Goal: Task Accomplishment & Management: Use online tool/utility

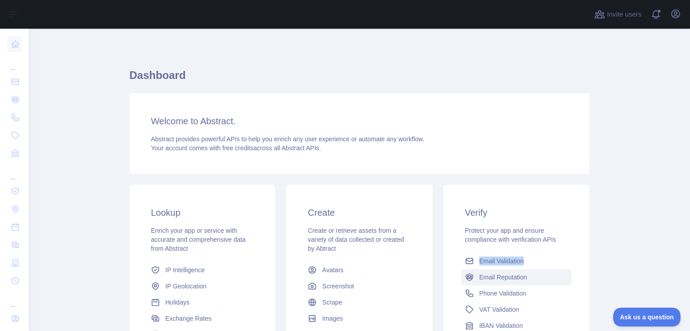
scroll to position [66, 0]
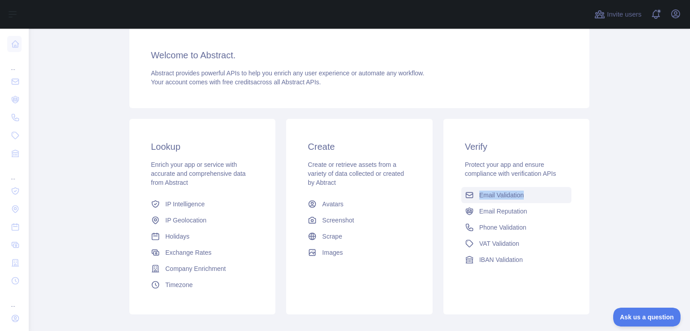
click at [499, 194] on span "Email Validation" at bounding box center [501, 195] width 44 height 9
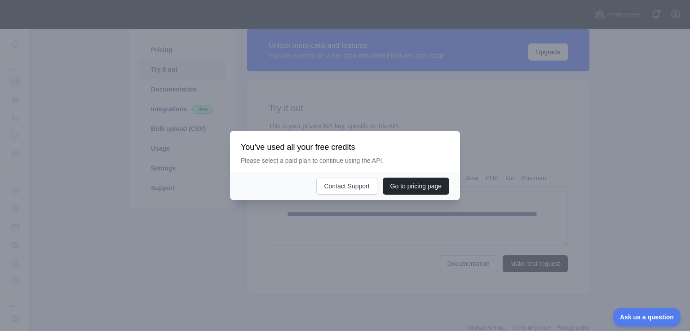
scroll to position [66, 0]
click at [500, 161] on div at bounding box center [345, 165] width 690 height 331
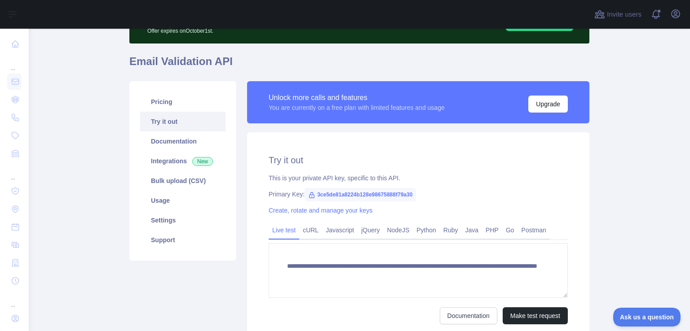
scroll to position [0, 0]
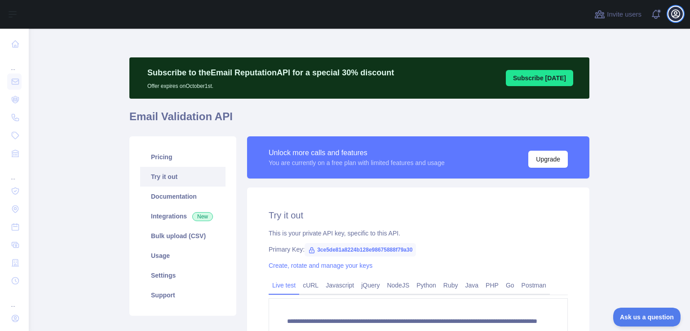
click at [679, 17] on icon "button" at bounding box center [675, 14] width 8 height 8
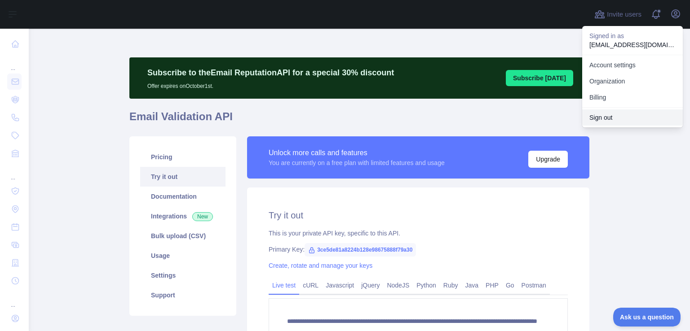
click at [593, 115] on button "Sign out" at bounding box center [632, 118] width 101 height 16
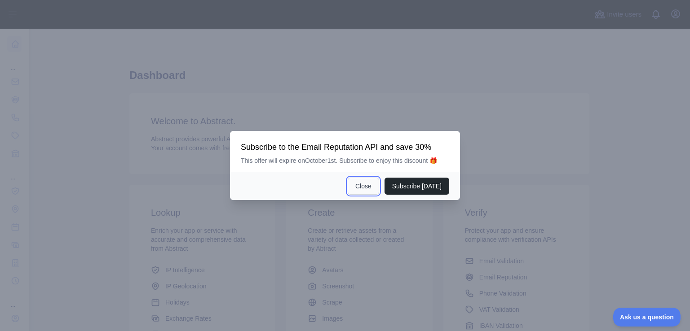
click at [370, 190] on button "Close" at bounding box center [363, 186] width 31 height 17
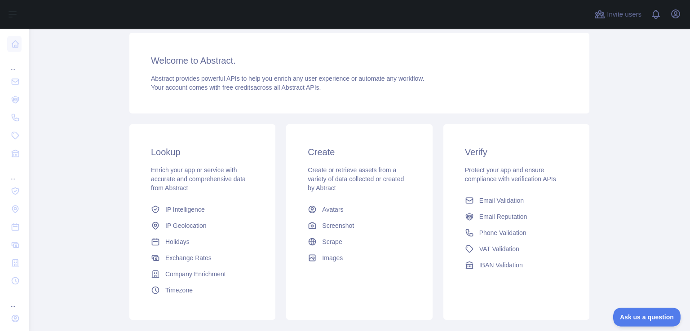
scroll to position [61, 0]
click at [502, 203] on span "Email Validation" at bounding box center [501, 200] width 44 height 9
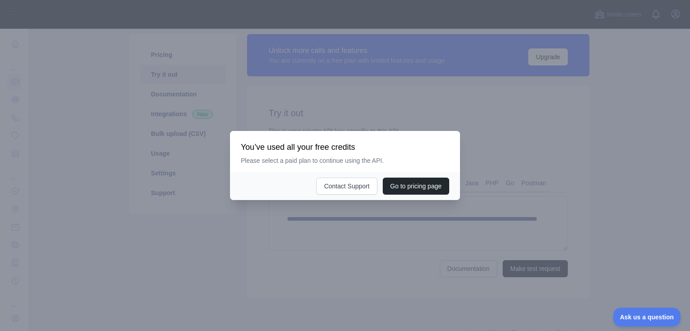
scroll to position [50, 0]
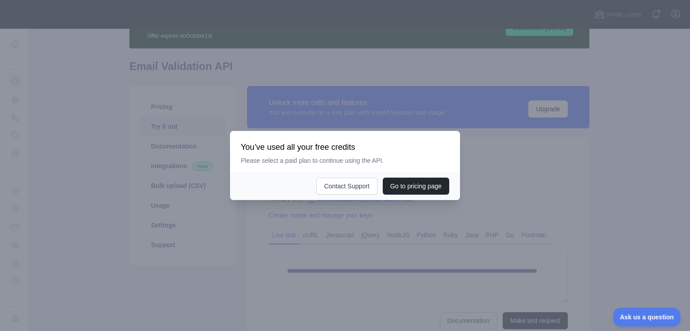
click at [385, 229] on div at bounding box center [345, 165] width 690 height 331
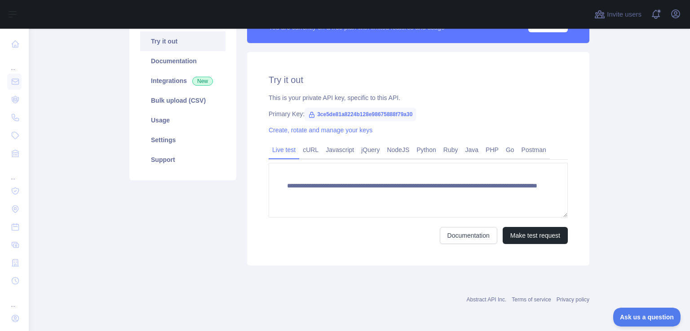
scroll to position [136, 0]
